Goal: Find specific page/section: Find specific page/section

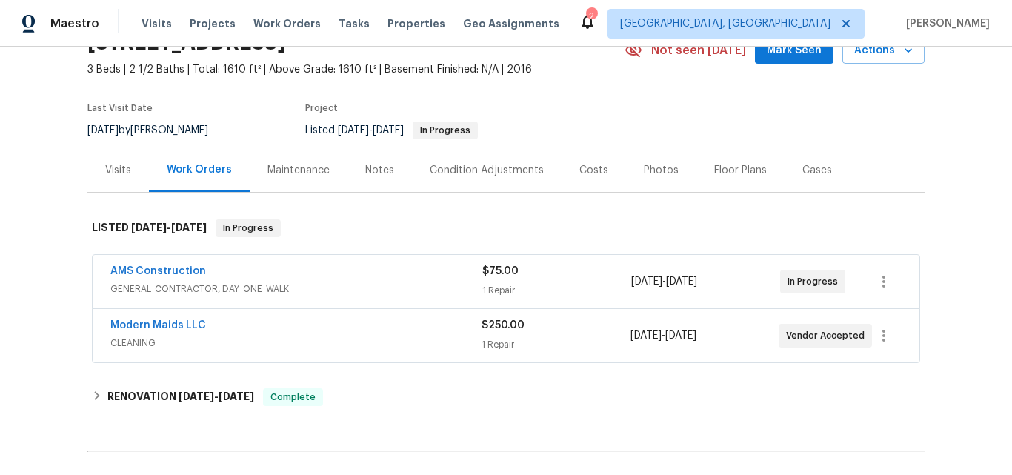
scroll to position [148, 0]
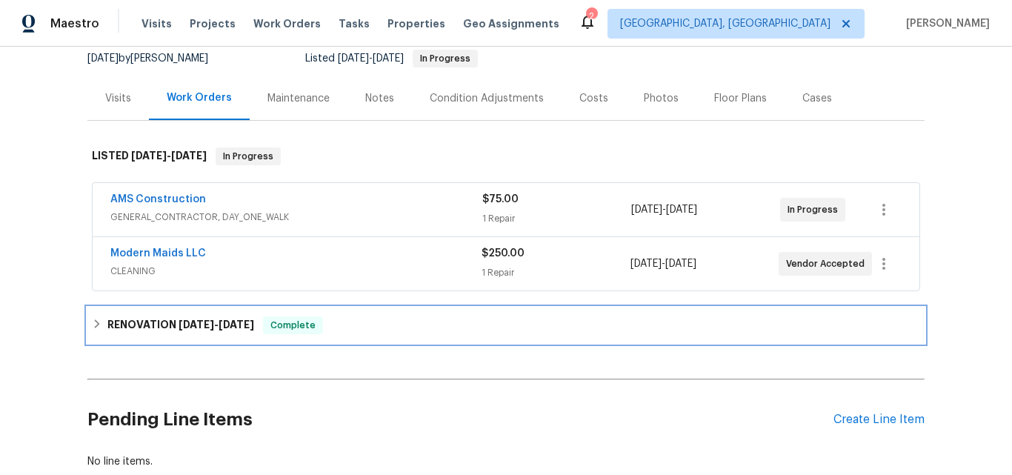
click at [153, 330] on h6 "RENOVATION [DATE] - [DATE]" at bounding box center [180, 325] width 147 height 18
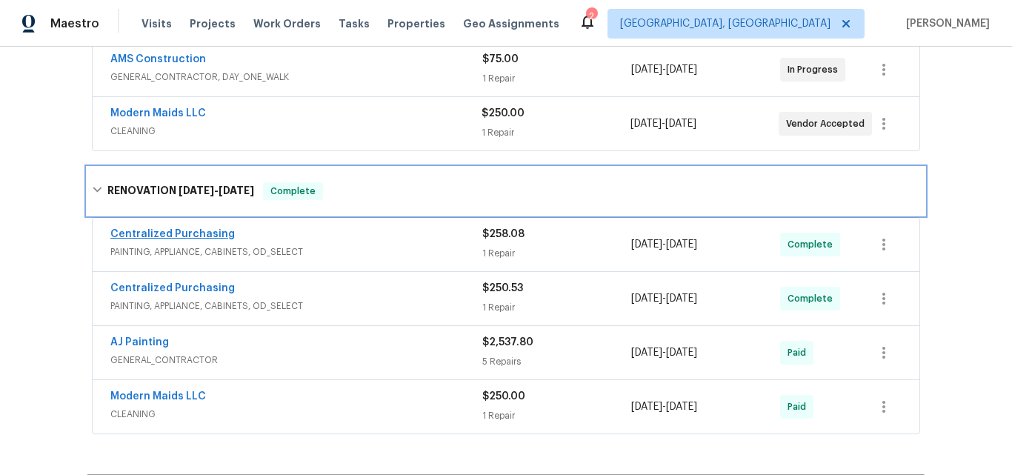
scroll to position [296, 0]
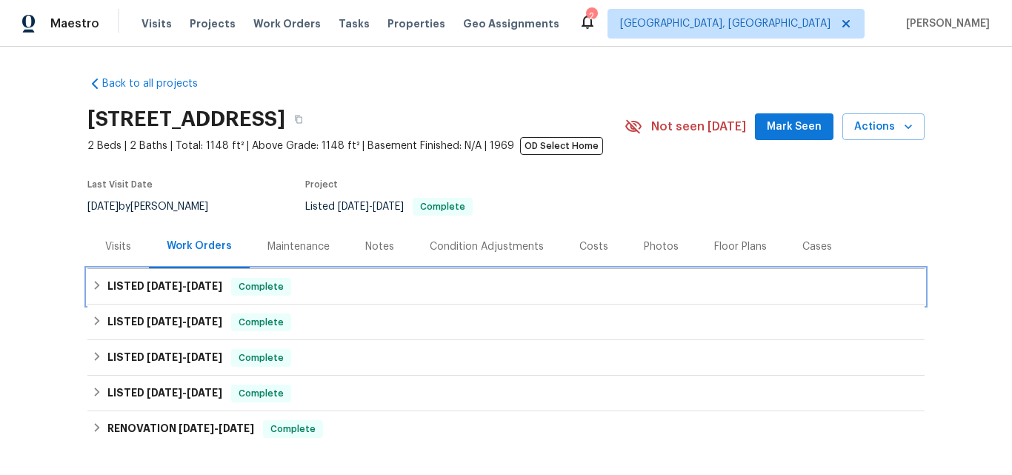
click at [118, 284] on h6 "LISTED 7/17/25 - 7/22/25" at bounding box center [164, 287] width 115 height 18
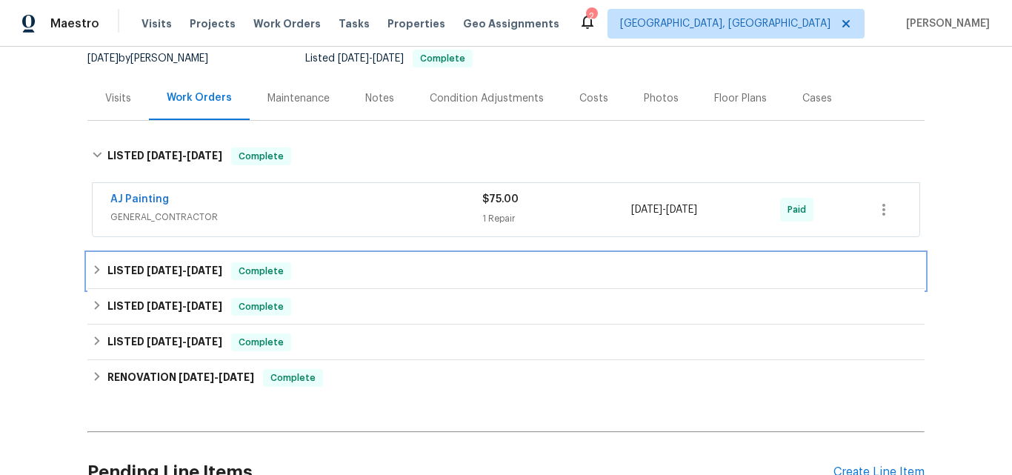
click at [151, 277] on h6 "LISTED 6/30/25 - 7/2/25" at bounding box center [164, 271] width 115 height 18
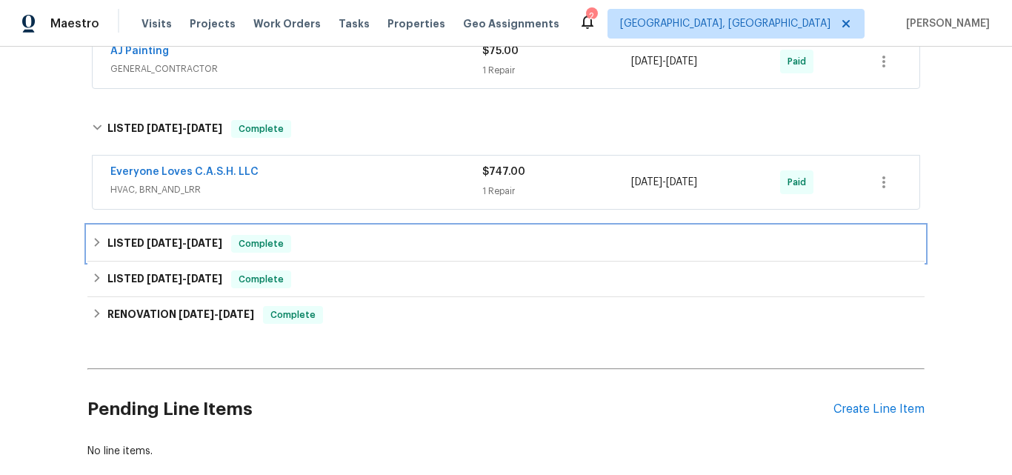
click at [135, 244] on h6 "LISTED 5/20/25 - 5/21/25" at bounding box center [164, 244] width 115 height 18
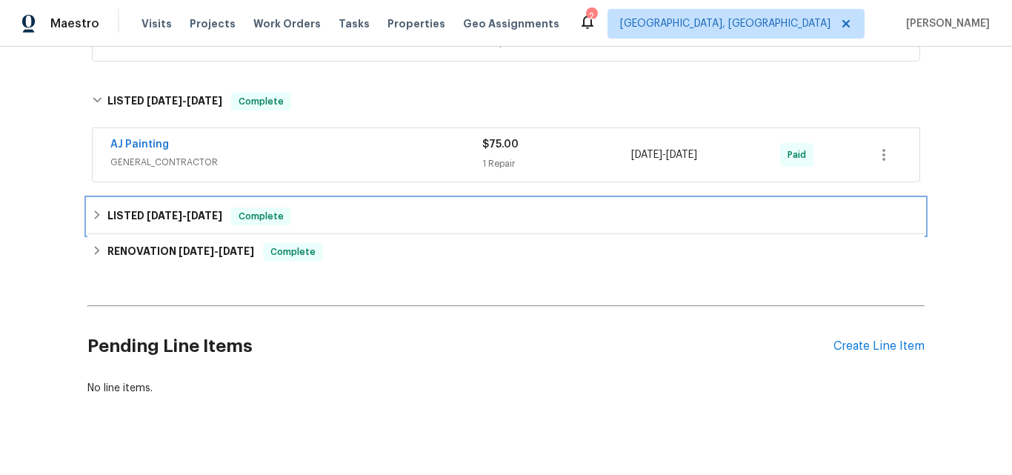
click at [124, 205] on div "LISTED 1/16/25 - 1/24/25 Complete" at bounding box center [505, 216] width 837 height 36
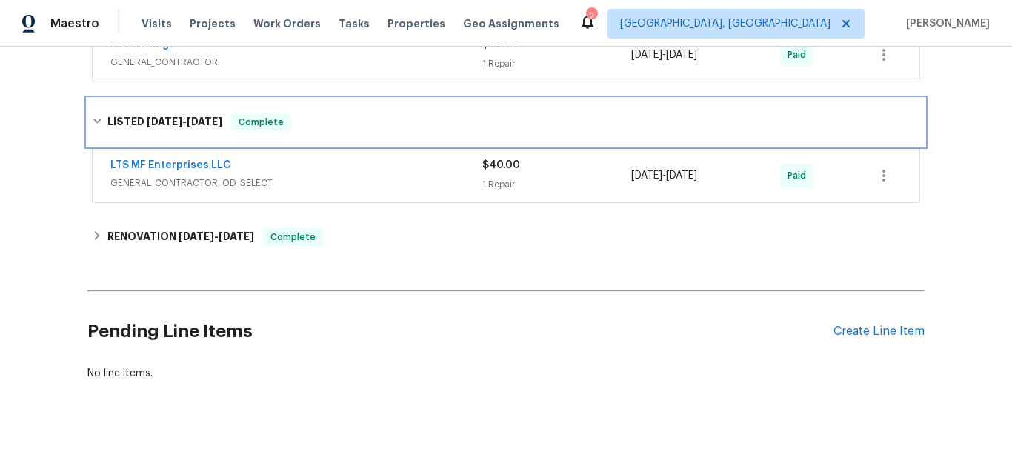
scroll to position [562, 0]
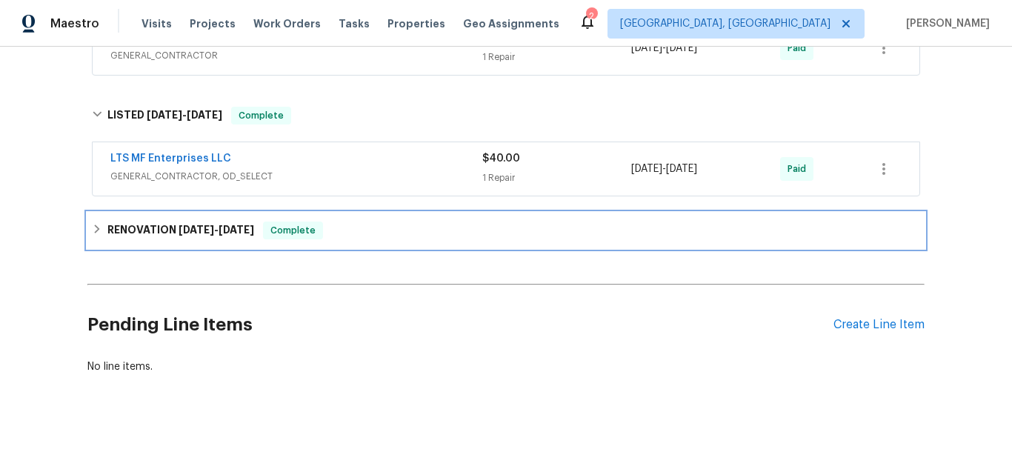
click at [138, 221] on h6 "RENOVATION 2/21/24 - 5/31/24" at bounding box center [180, 230] width 147 height 18
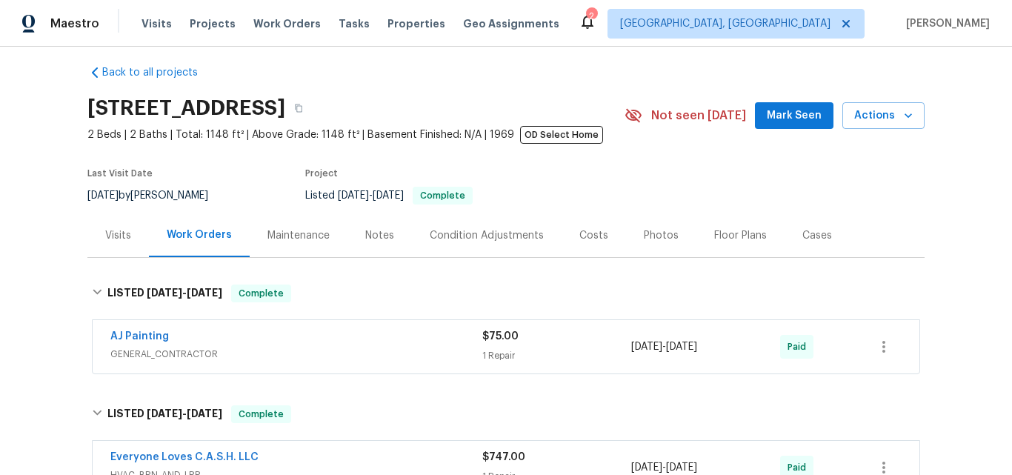
scroll to position [0, 0]
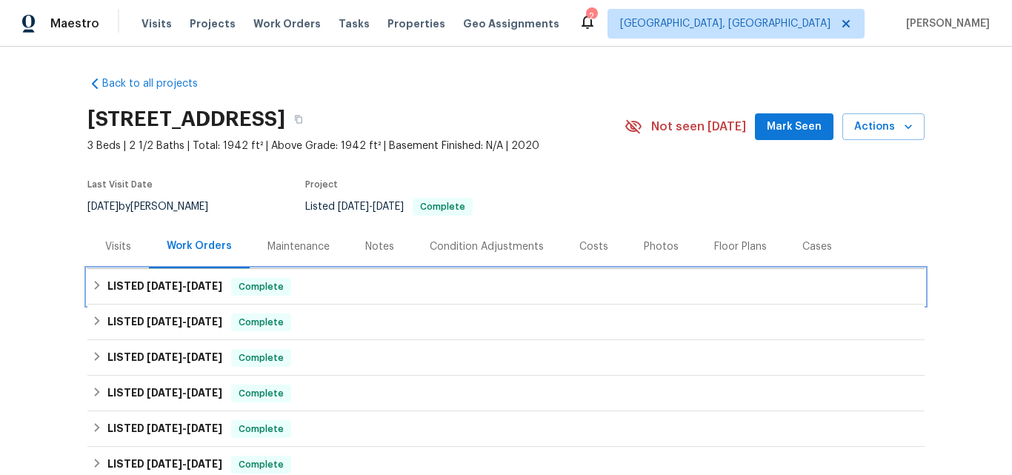
click at [138, 284] on h6 "LISTED [DATE] - [DATE]" at bounding box center [164, 287] width 115 height 18
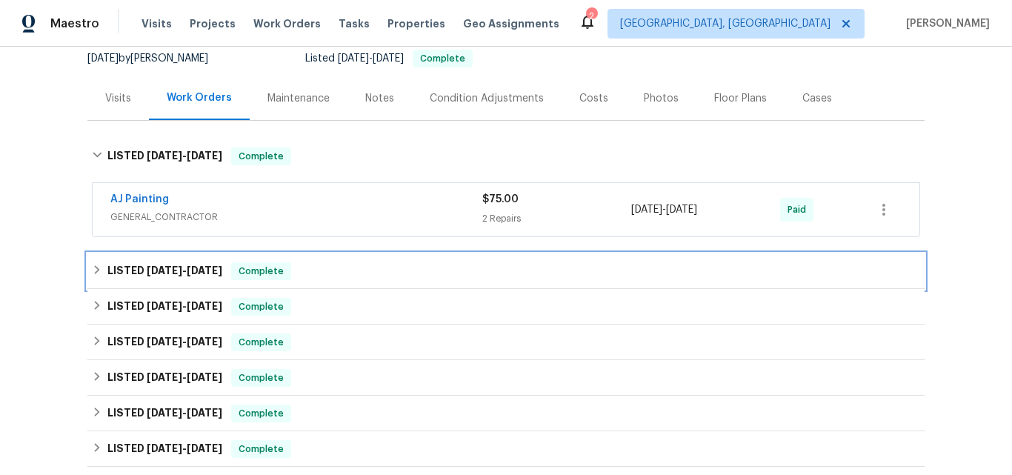
click at [135, 279] on h6 "LISTED 6/2/25 - 6/2/25" at bounding box center [164, 271] width 115 height 18
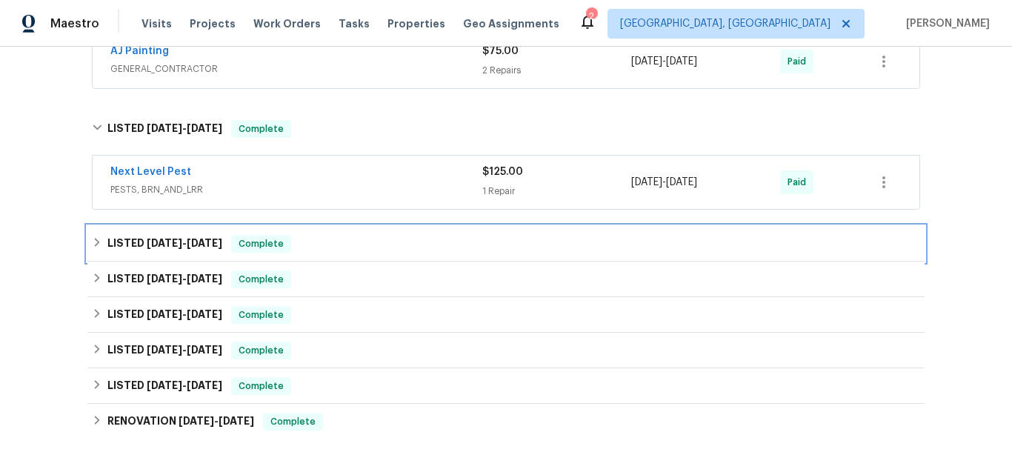
click at [147, 241] on span "5/1/25" at bounding box center [165, 243] width 36 height 10
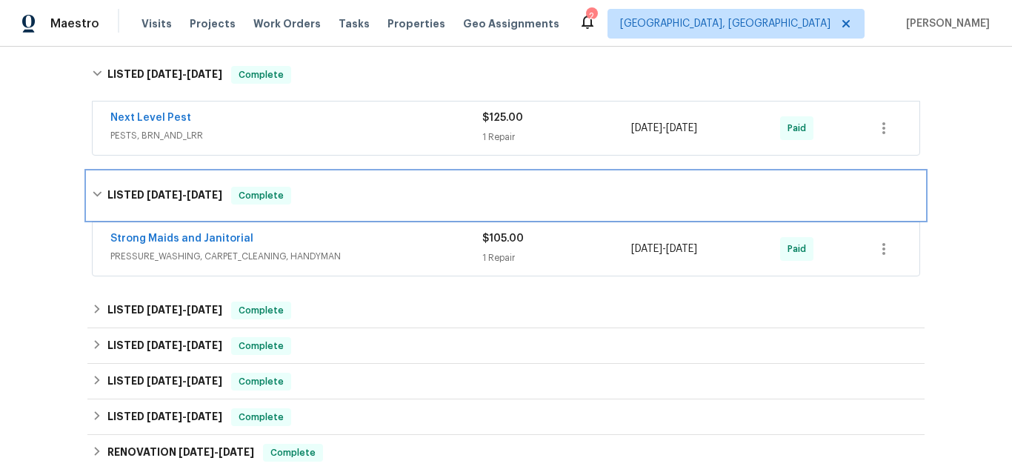
scroll to position [444, 0]
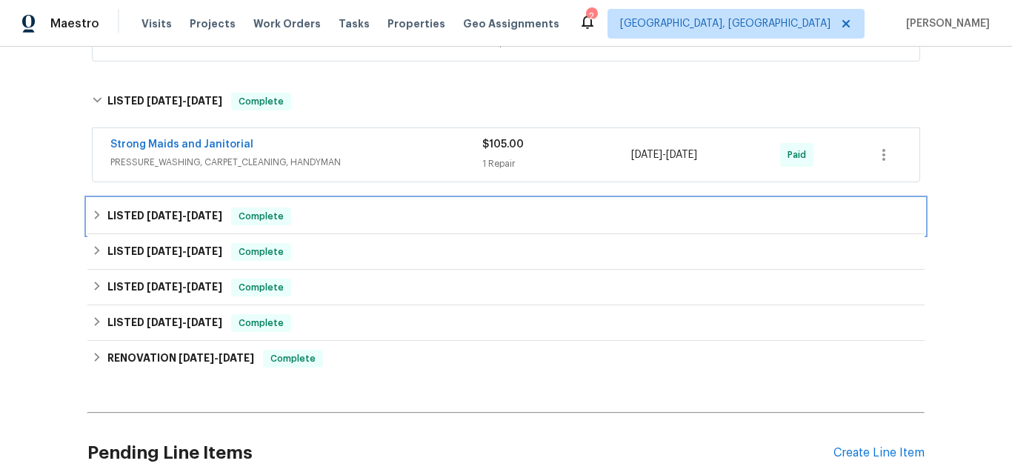
click at [138, 213] on h6 "LISTED 4/16/25 - 4/18/25" at bounding box center [164, 216] width 115 height 18
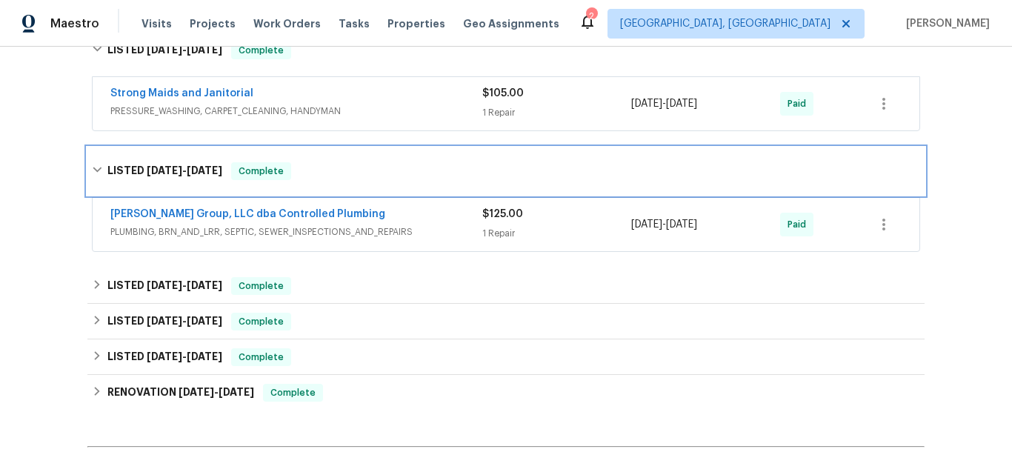
scroll to position [518, 0]
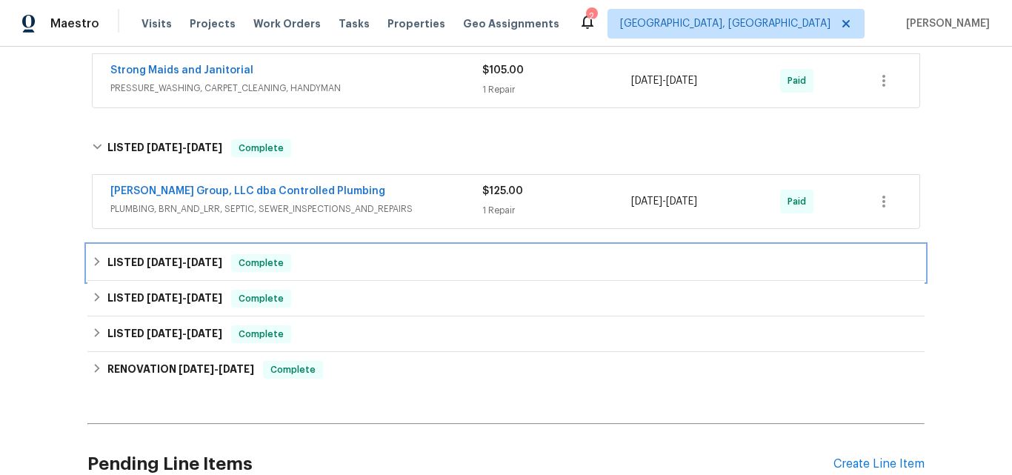
click at [137, 256] on h6 "LISTED 4/9/25 - 4/11/25" at bounding box center [164, 263] width 115 height 18
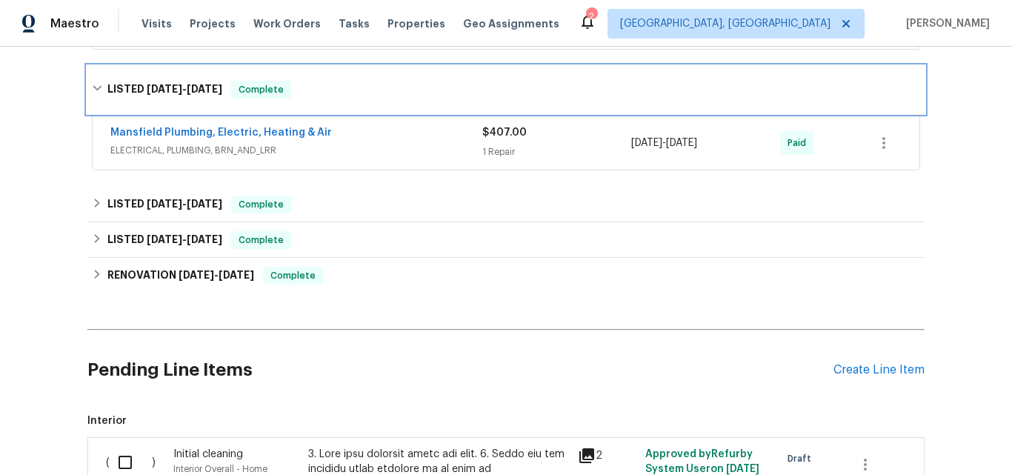
scroll to position [741, 0]
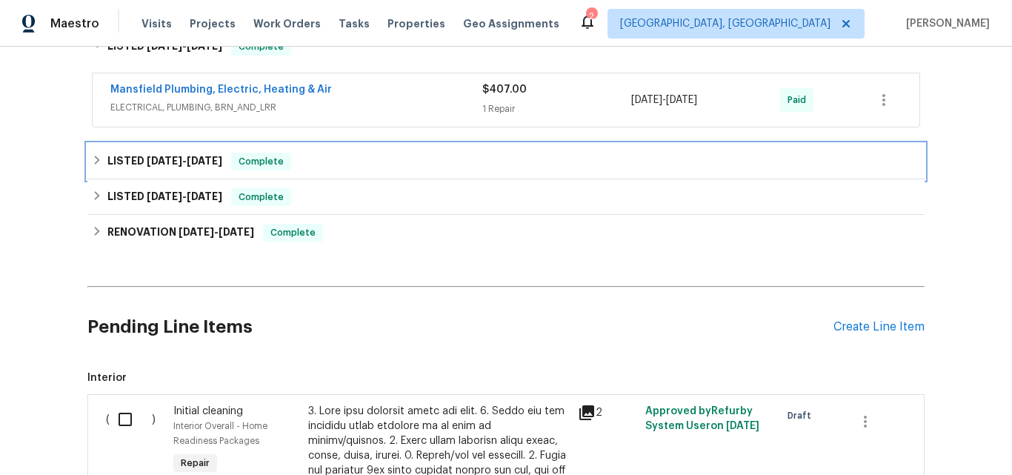
click at [147, 159] on span "1/16/25" at bounding box center [165, 161] width 36 height 10
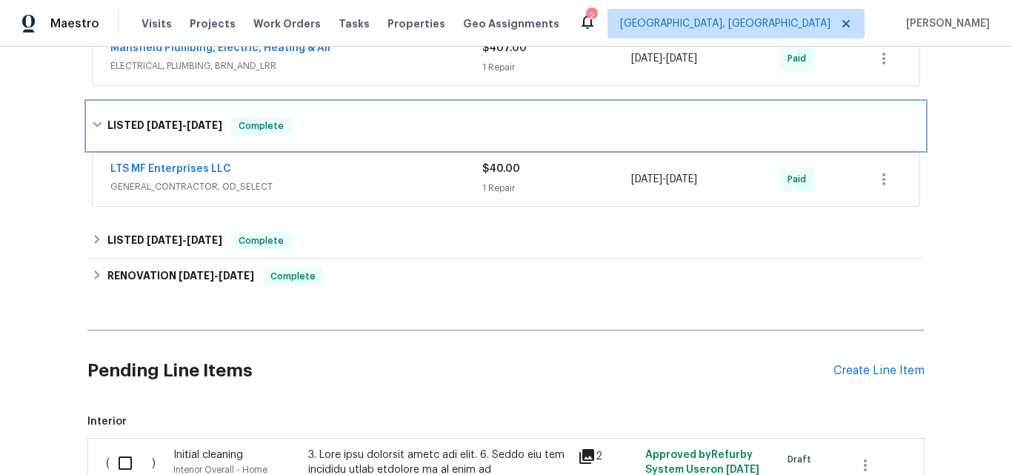
scroll to position [815, 0]
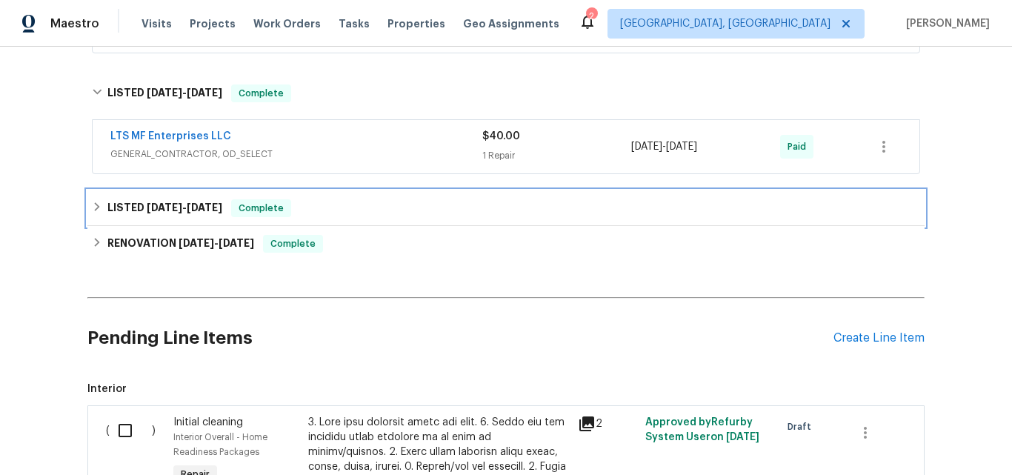
click at [148, 206] on span "12/4/24" at bounding box center [165, 207] width 36 height 10
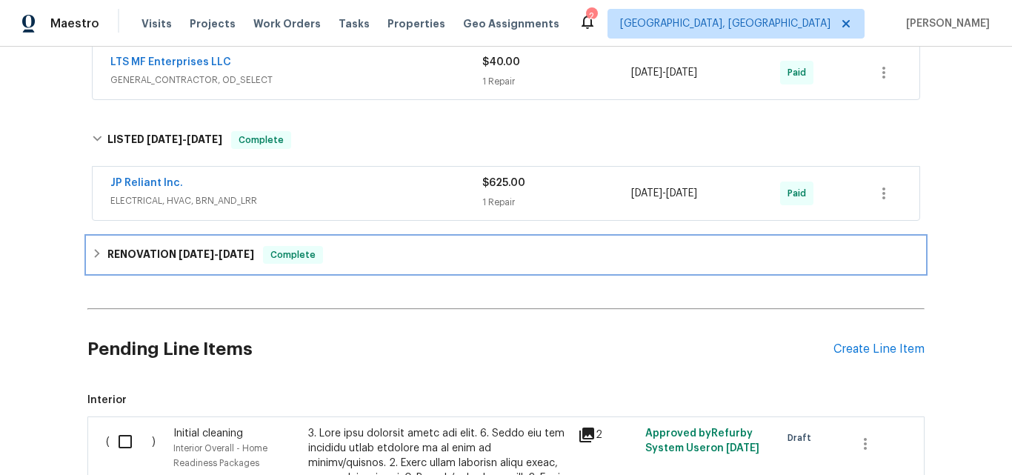
click at [155, 250] on h6 "RENOVATION 7/12/24 - 7/19/24" at bounding box center [180, 255] width 147 height 18
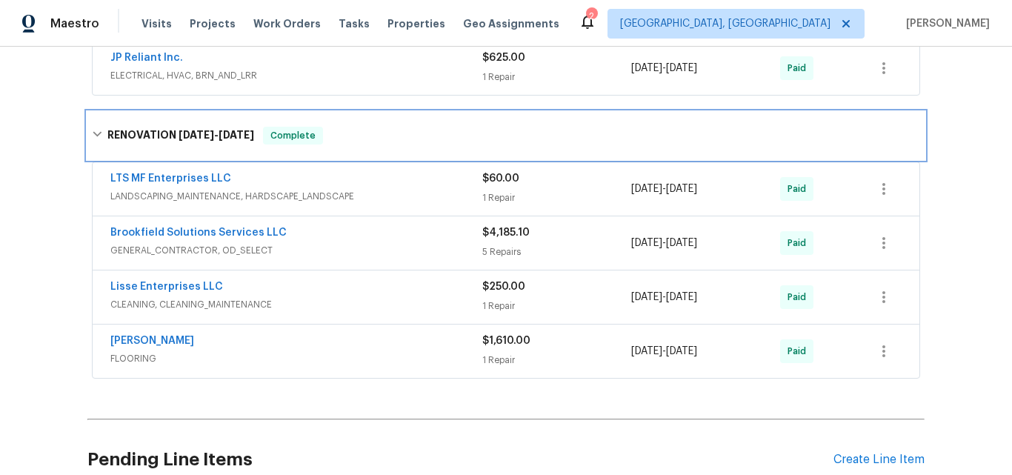
scroll to position [1037, 0]
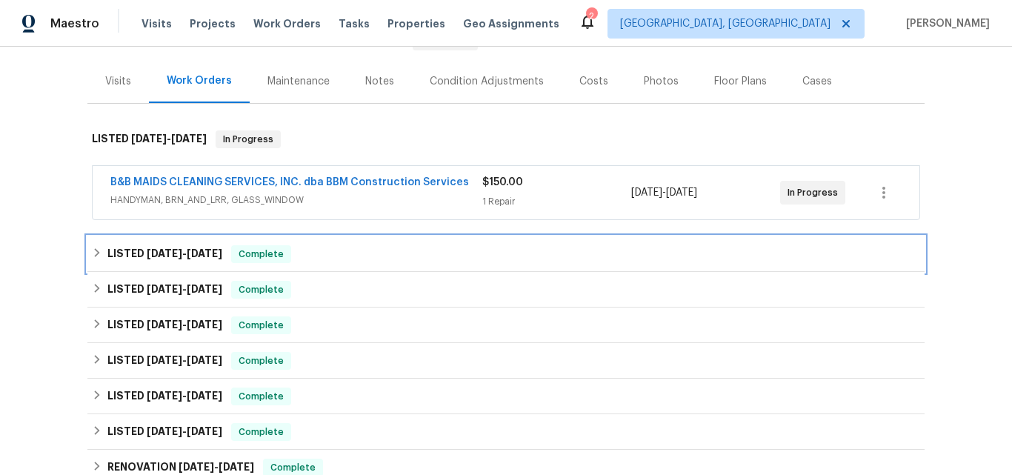
click at [150, 251] on span "6/27/25" at bounding box center [165, 253] width 36 height 10
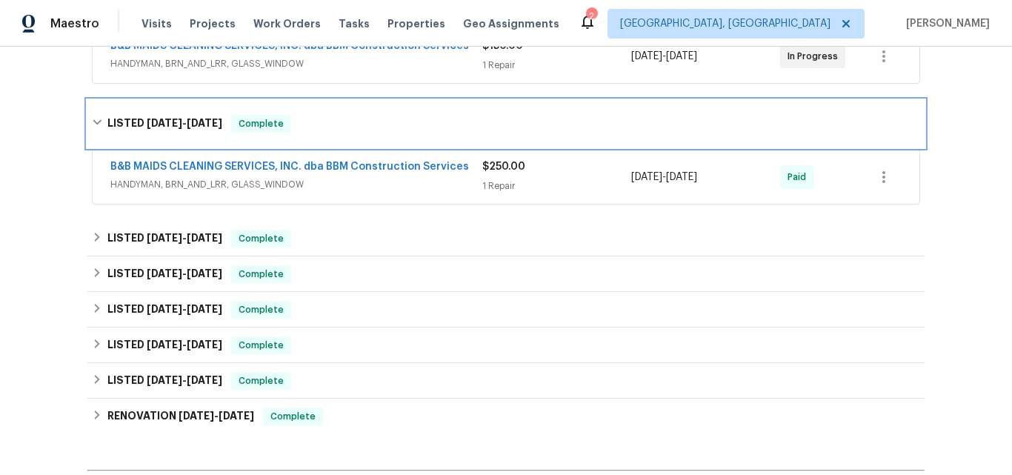
scroll to position [313, 0]
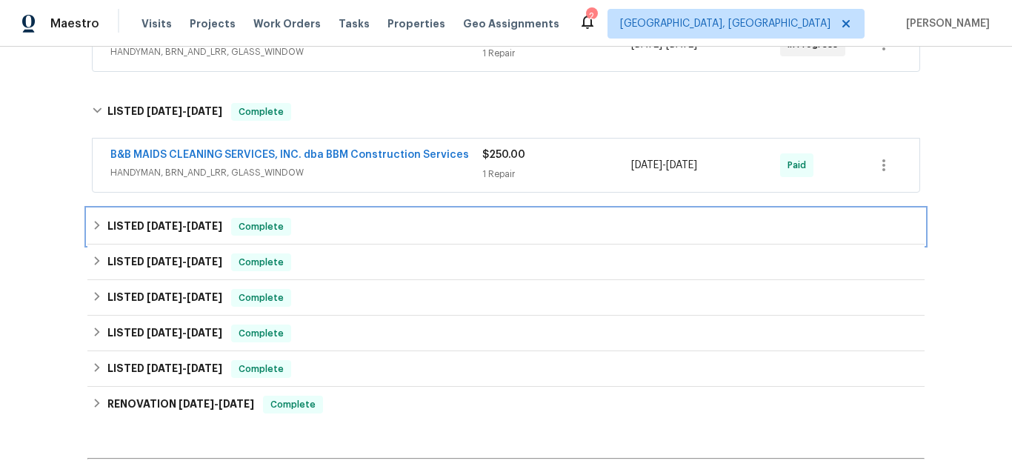
click at [150, 233] on h6 "LISTED 6/23/25 - 6/23/25" at bounding box center [164, 227] width 115 height 18
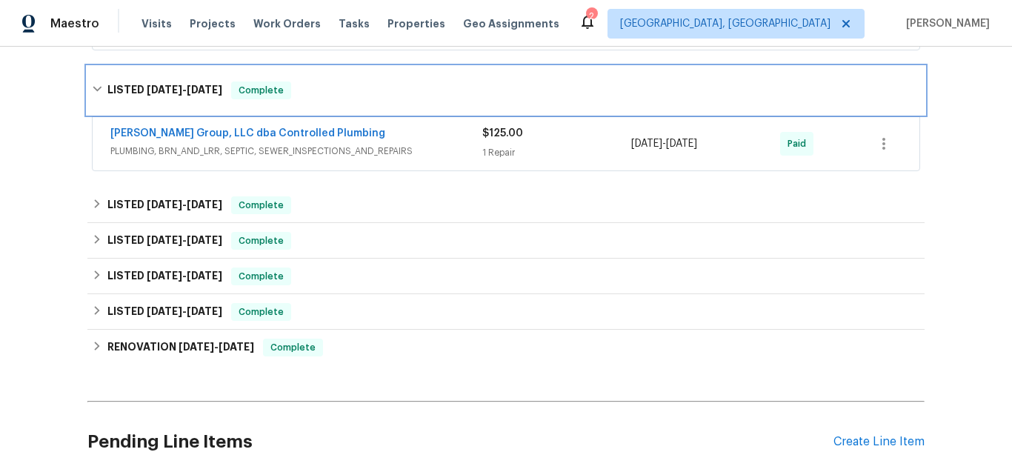
scroll to position [461, 0]
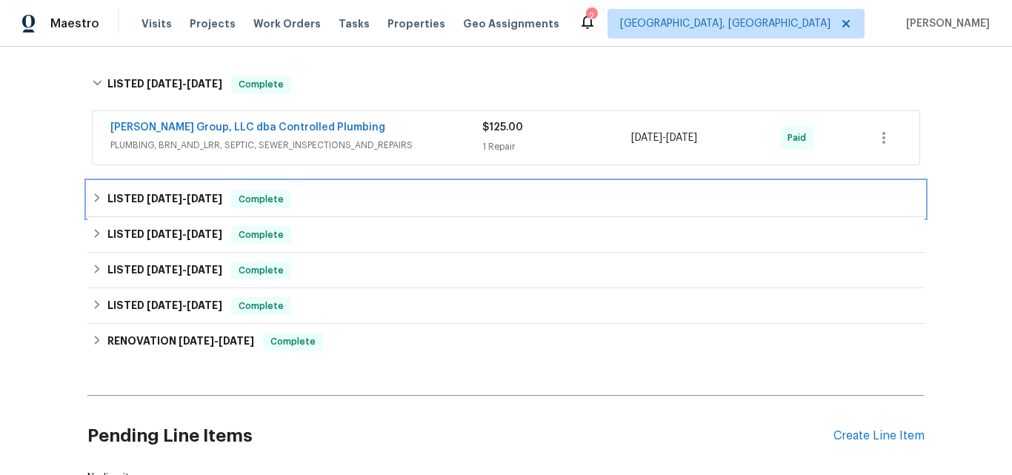
click at [161, 209] on div "LISTED 6/9/25 - 6/13/25 Complete" at bounding box center [505, 199] width 837 height 36
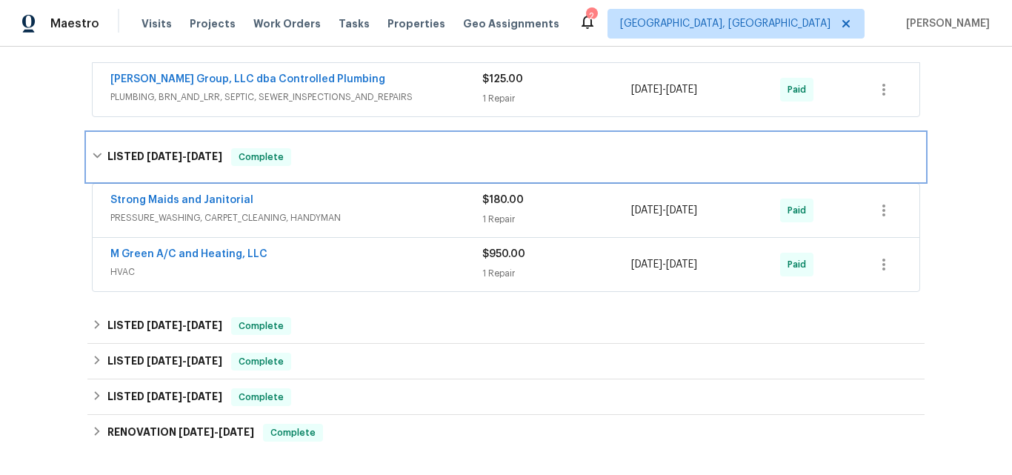
scroll to position [535, 0]
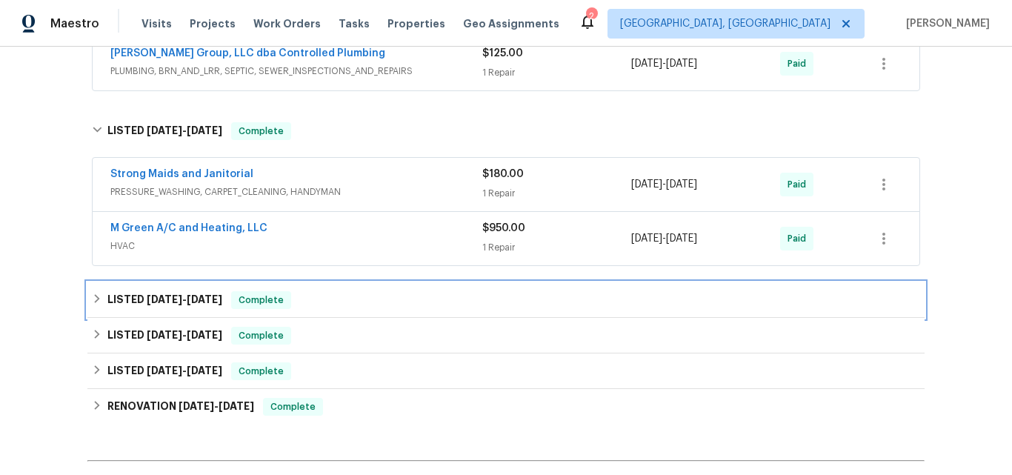
click at [153, 301] on span "4/25/25" at bounding box center [165, 299] width 36 height 10
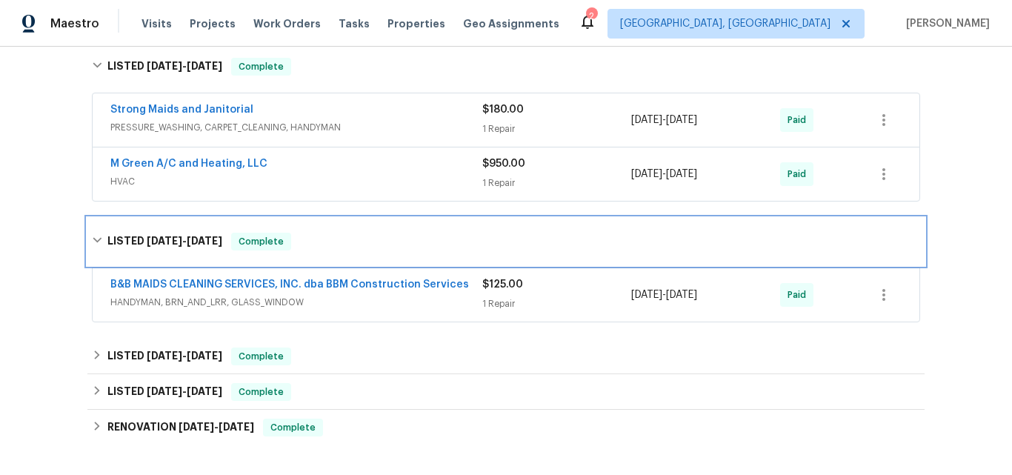
scroll to position [684, 0]
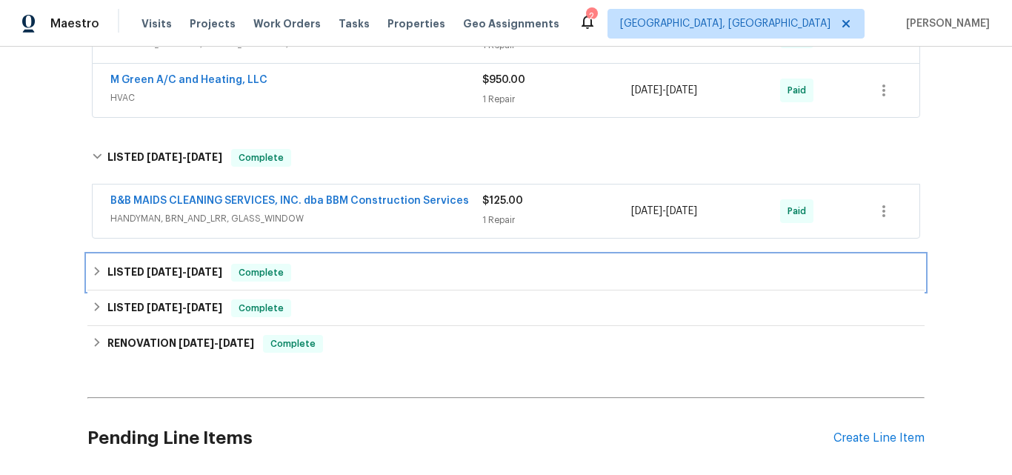
drag, startPoint x: 142, startPoint y: 279, endPoint x: 153, endPoint y: 273, distance: 13.0
click at [142, 278] on h6 "LISTED 4/14/25 - 4/18/25" at bounding box center [164, 273] width 115 height 18
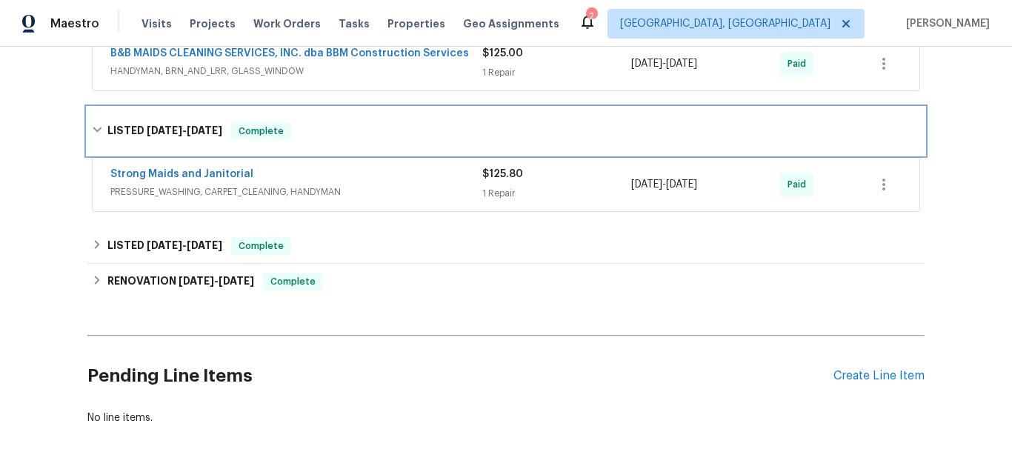
scroll to position [832, 0]
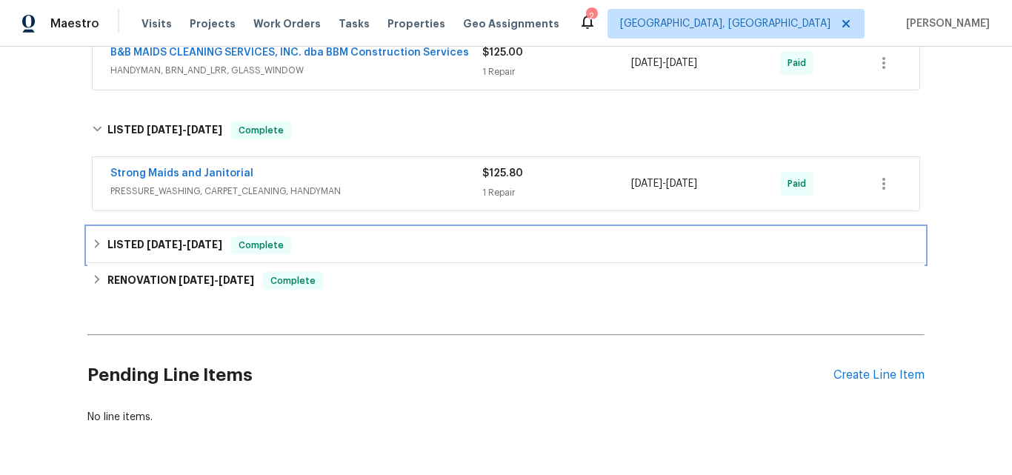
click at [147, 239] on span "3/4/25" at bounding box center [165, 244] width 36 height 10
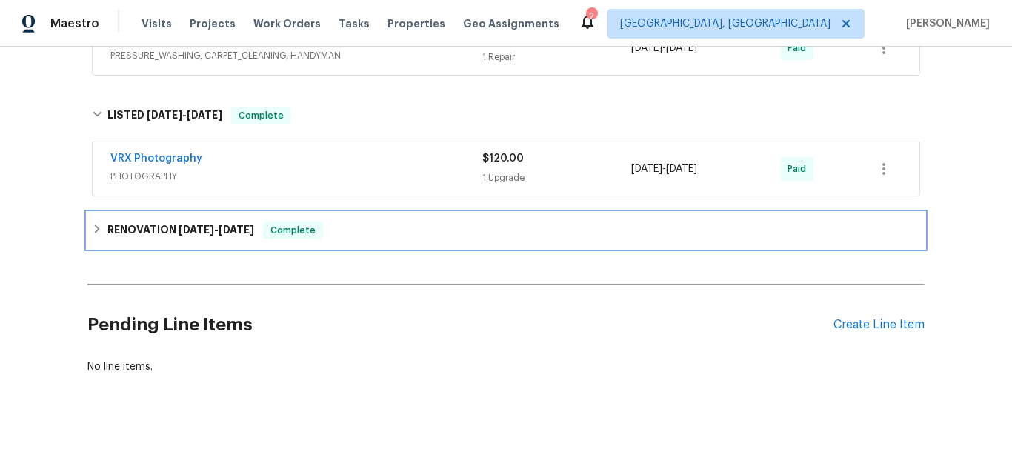
drag, startPoint x: 151, startPoint y: 226, endPoint x: 227, endPoint y: 213, distance: 77.3
click at [151, 225] on h6 "RENOVATION 2/24/25 - 3/4/25" at bounding box center [180, 230] width 147 height 18
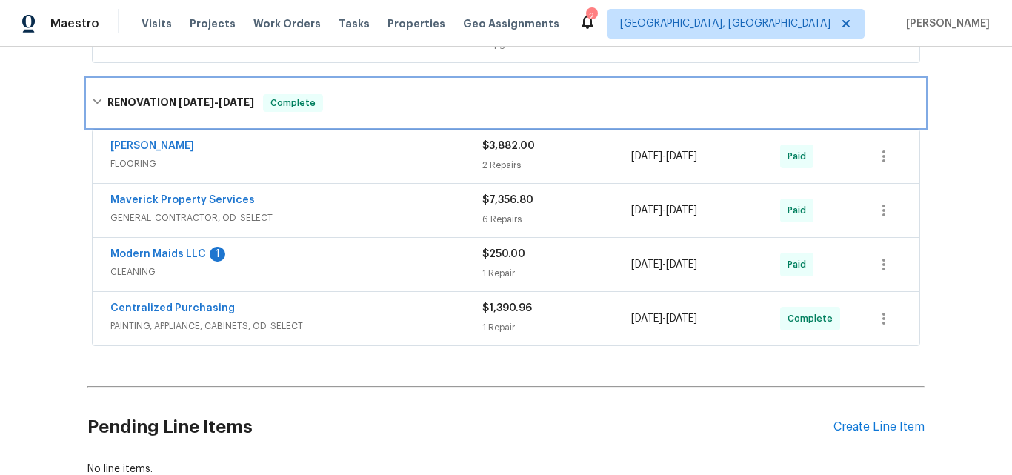
scroll to position [1126, 0]
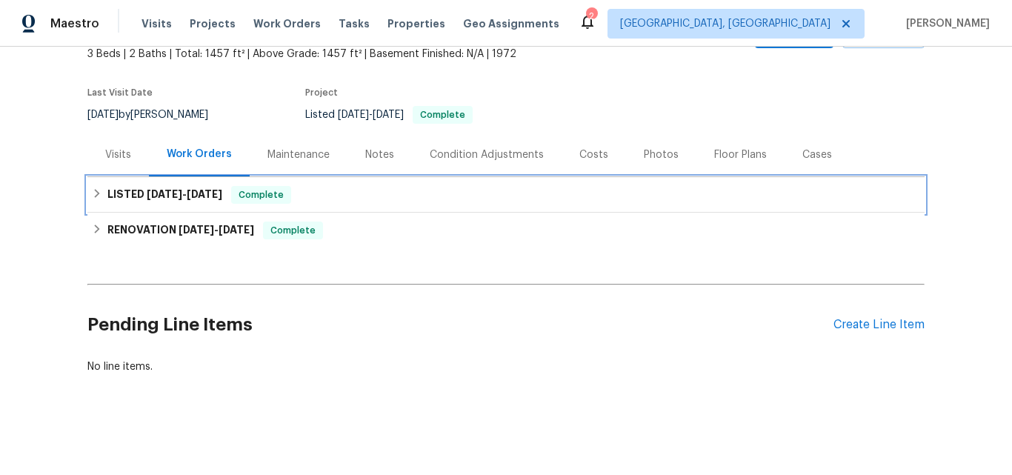
click at [147, 189] on span "[DATE]" at bounding box center [165, 194] width 36 height 10
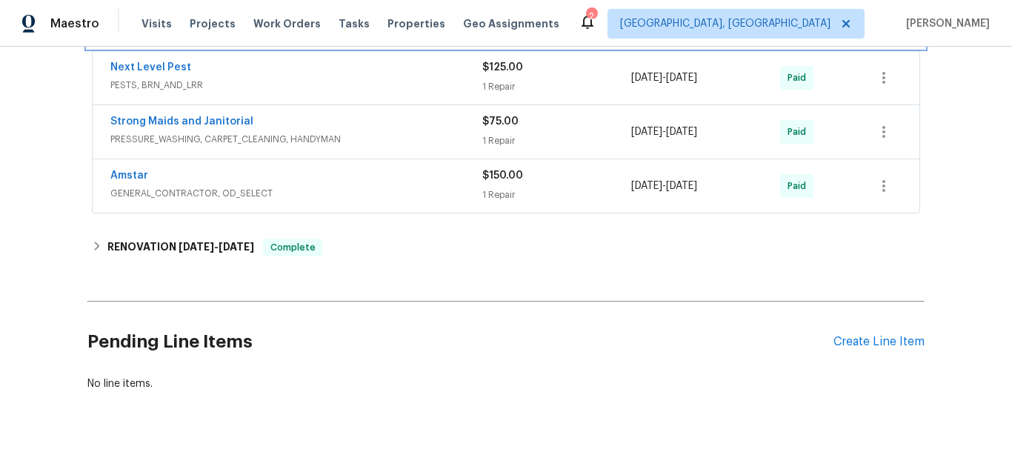
scroll to position [301, 0]
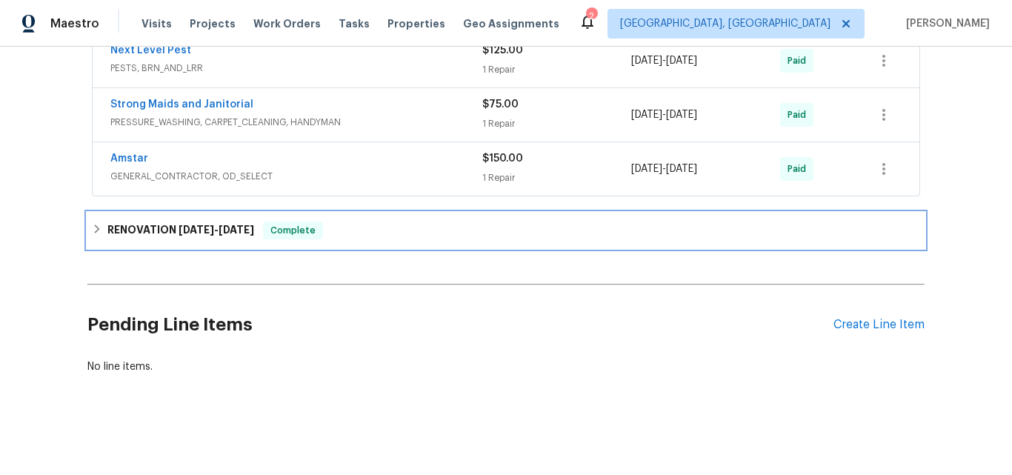
click at [171, 227] on h6 "RENOVATION 6/23/25 - 7/23/25" at bounding box center [180, 230] width 147 height 18
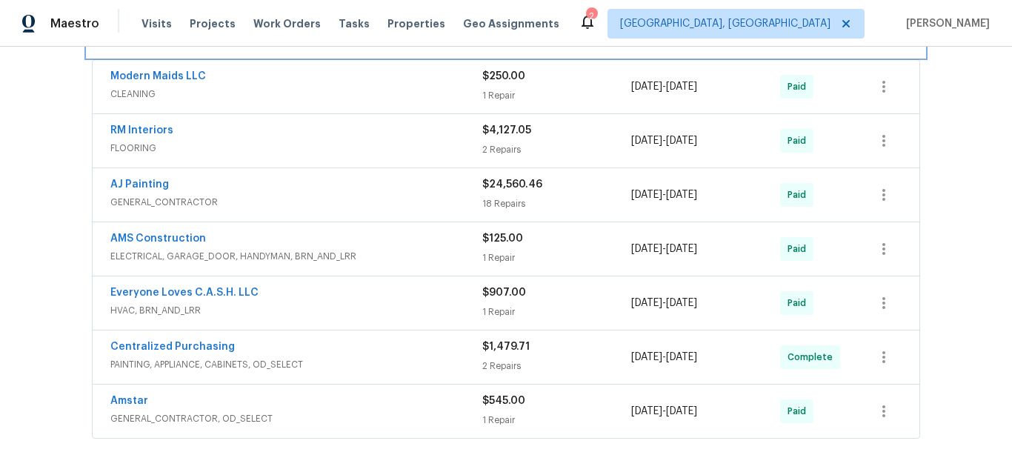
scroll to position [523, 0]
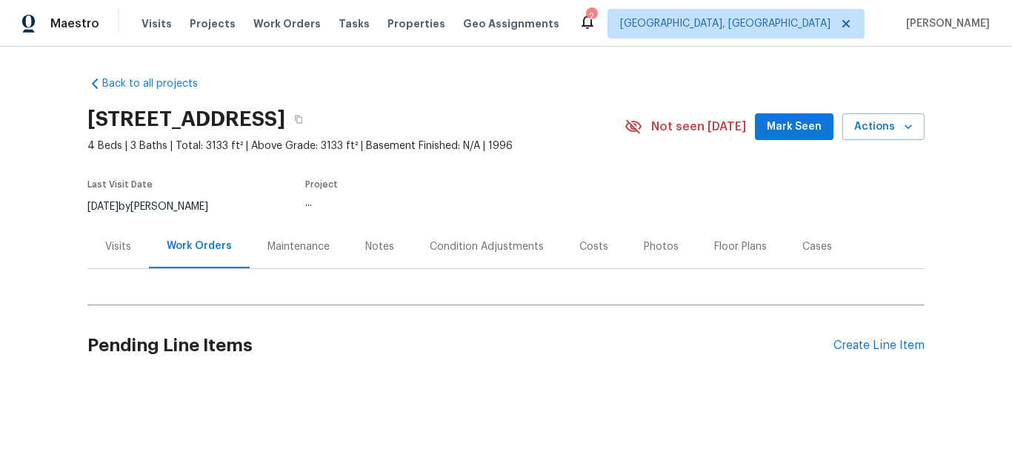
scroll to position [17, 0]
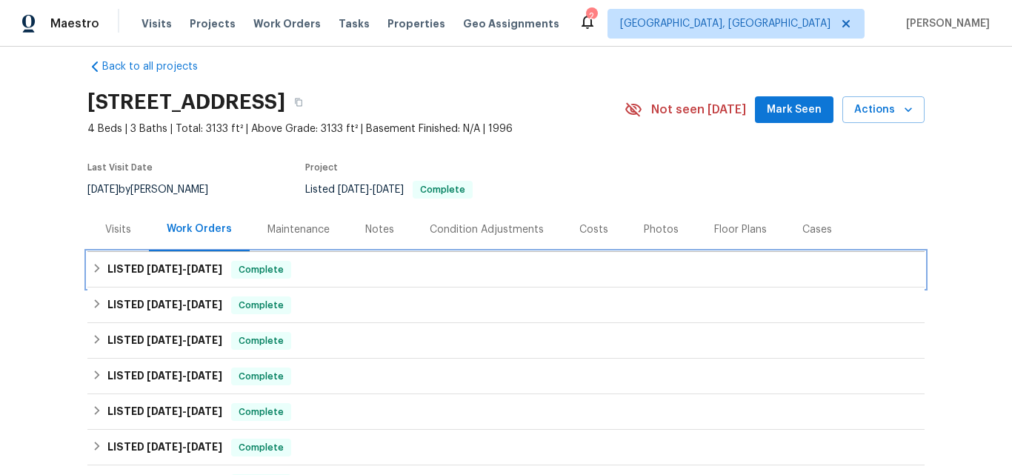
click at [166, 267] on span "[DATE]" at bounding box center [165, 269] width 36 height 10
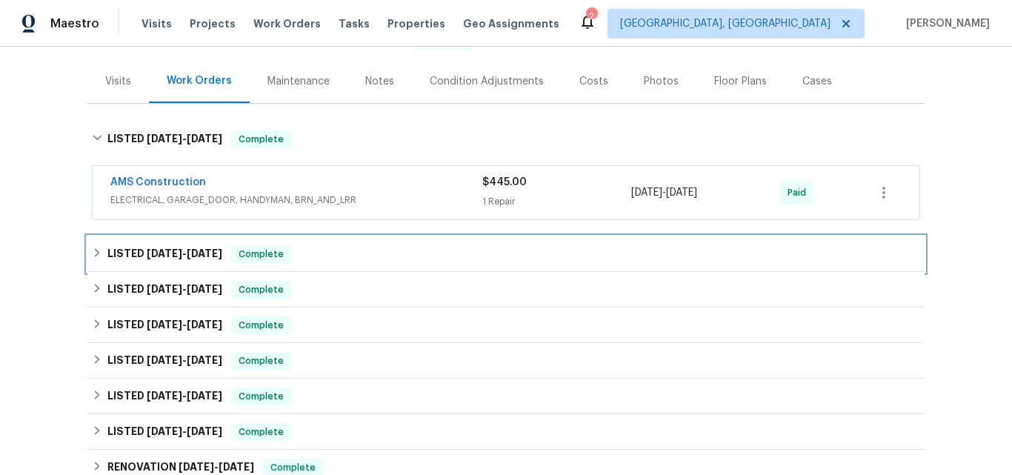
click at [159, 250] on span "[DATE]" at bounding box center [165, 253] width 36 height 10
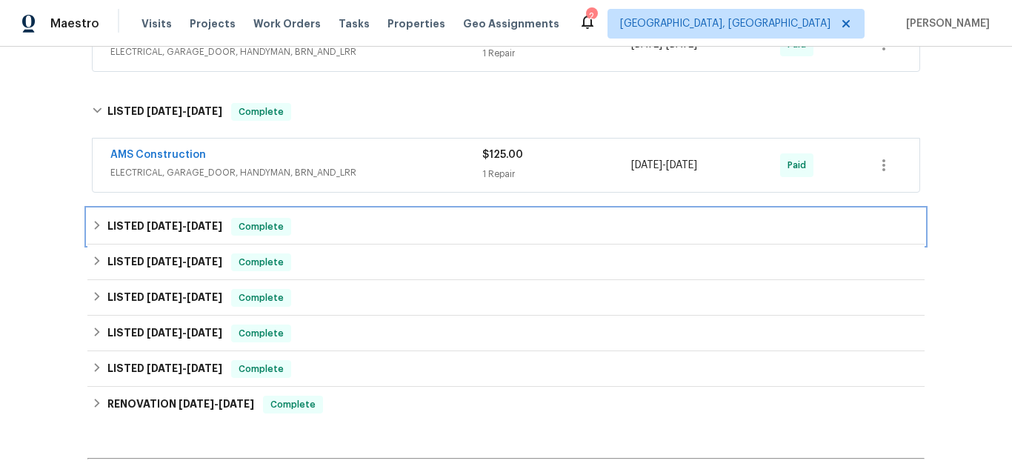
click at [160, 225] on span "[DATE]" at bounding box center [165, 226] width 36 height 10
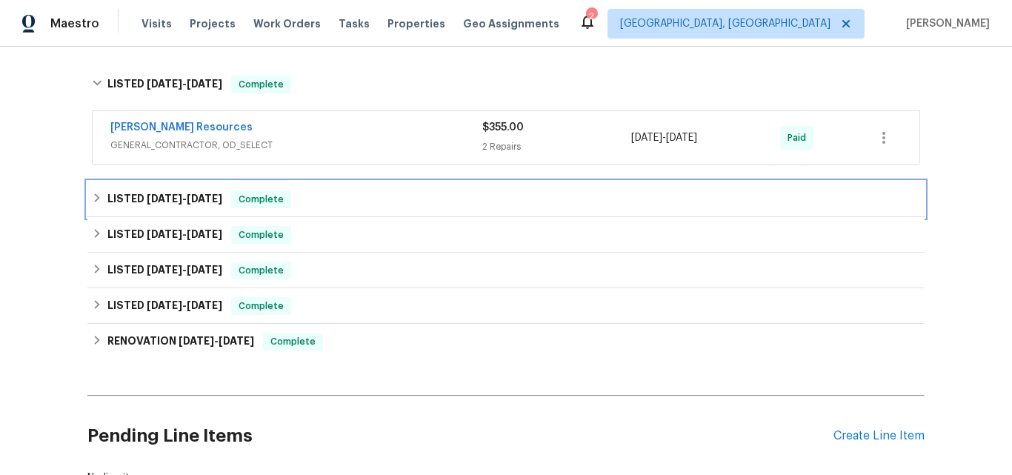
click at [147, 193] on h6 "LISTED [DATE] - [DATE]" at bounding box center [164, 199] width 115 height 18
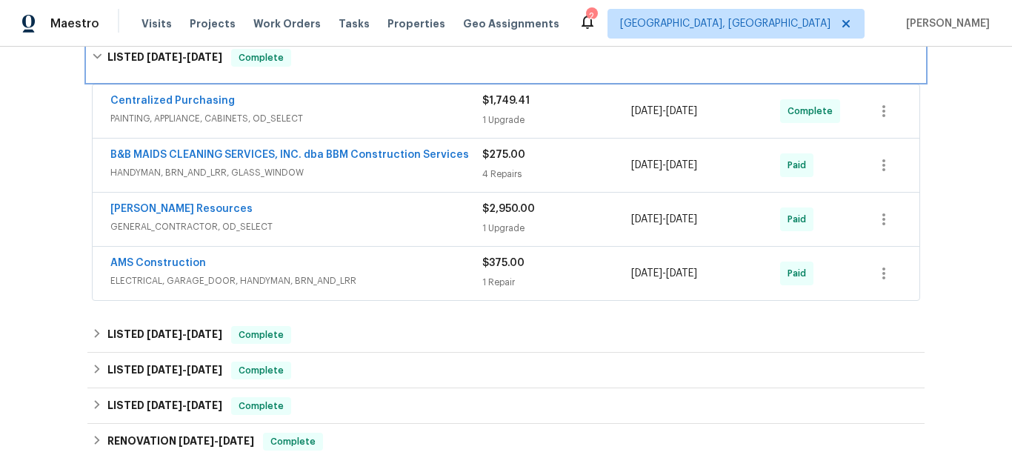
scroll to position [609, 0]
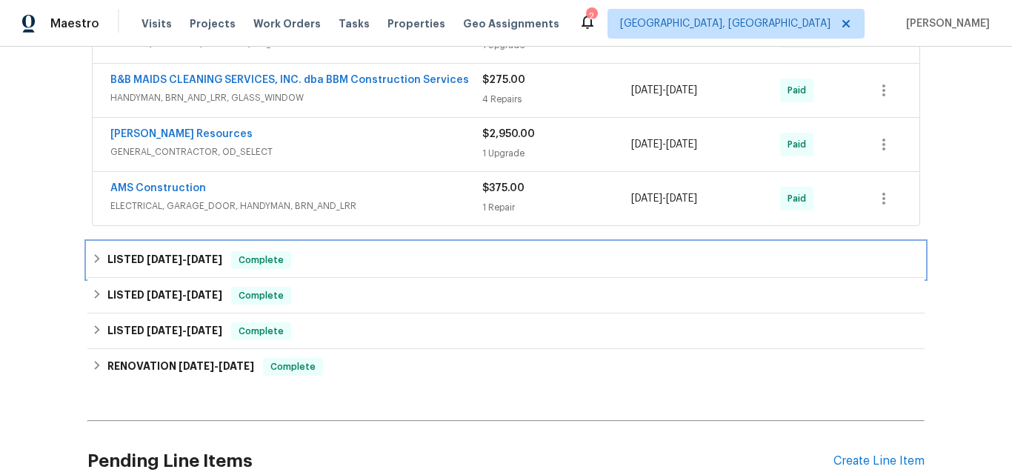
click at [147, 250] on div "LISTED [DATE] - [DATE] Complete" at bounding box center [505, 260] width 837 height 36
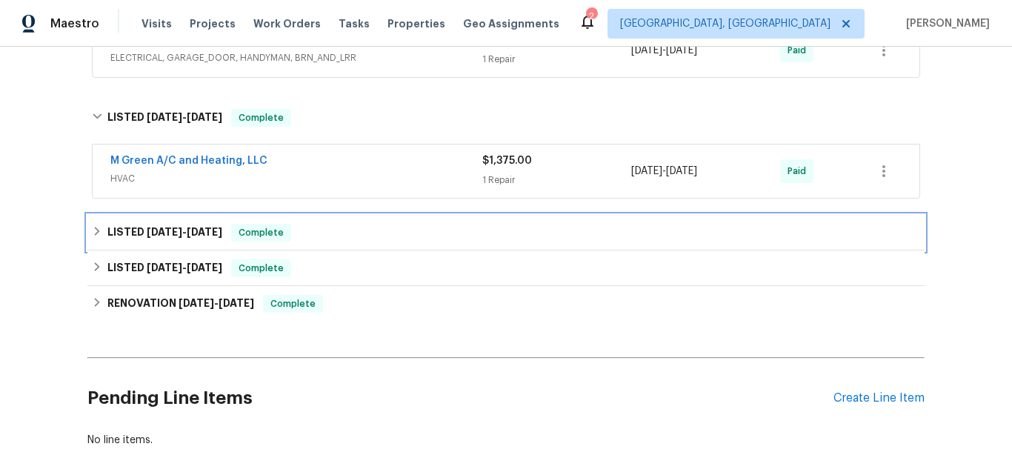
click at [147, 233] on span "[DATE]" at bounding box center [165, 232] width 36 height 10
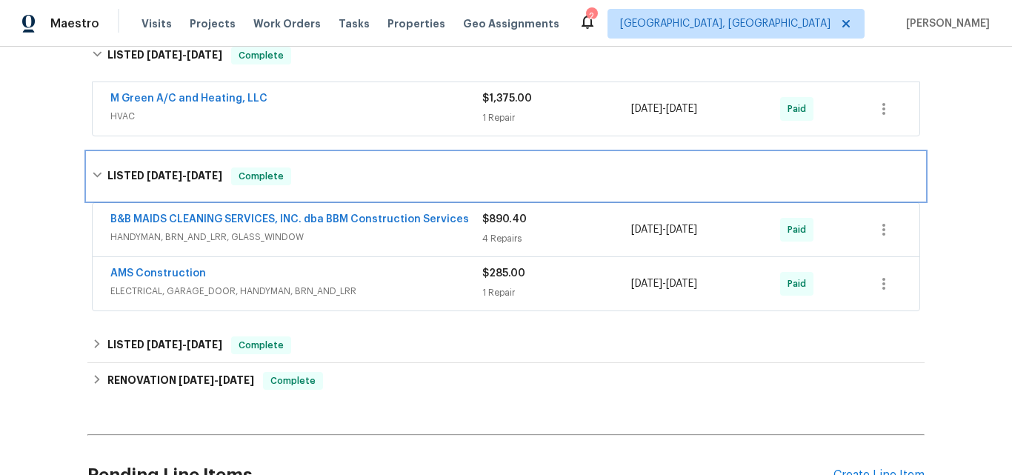
scroll to position [980, 0]
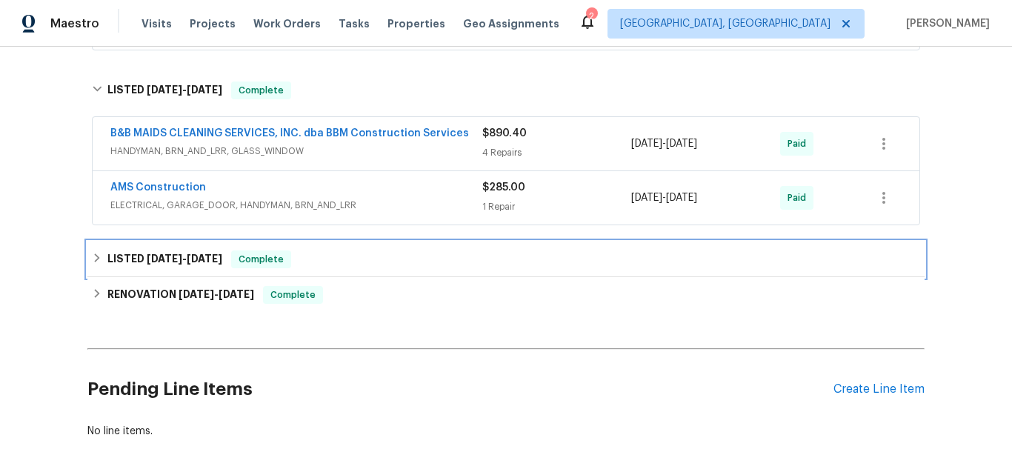
click at [153, 255] on span "[DATE]" at bounding box center [165, 258] width 36 height 10
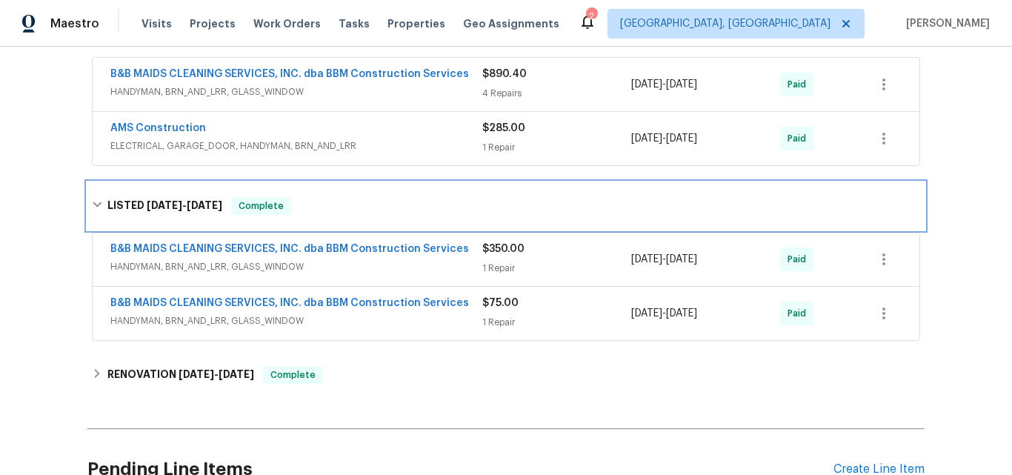
scroll to position [1128, 0]
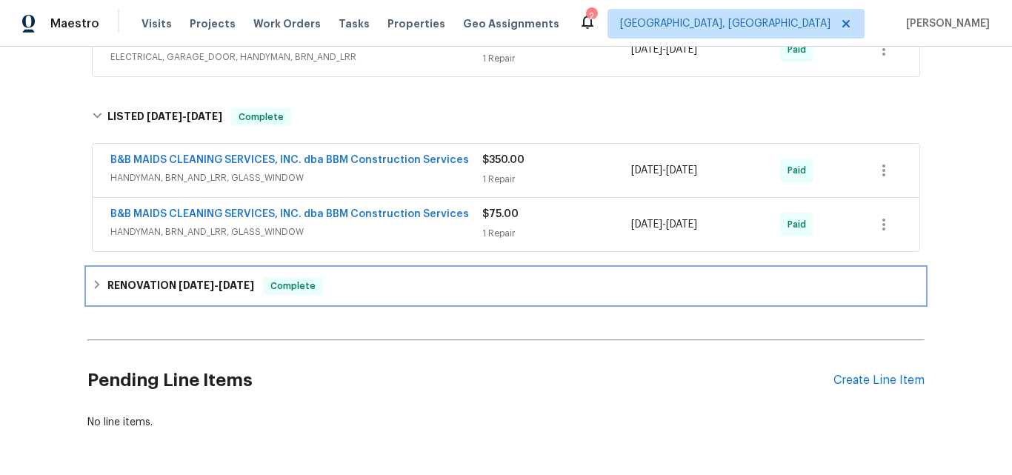
drag, startPoint x: 178, startPoint y: 278, endPoint x: 198, endPoint y: 244, distance: 39.5
click at [177, 278] on h6 "RENOVATION [DATE] - [DATE]" at bounding box center [180, 286] width 147 height 18
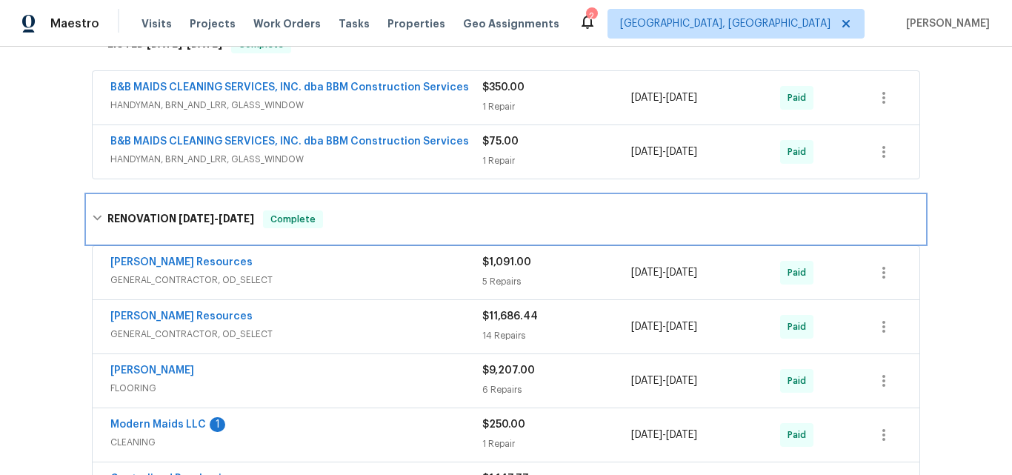
scroll to position [1276, 0]
